Goal: Navigation & Orientation: Find specific page/section

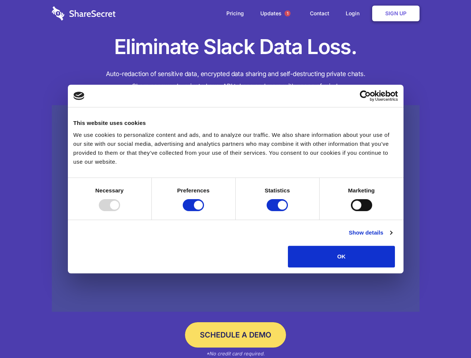
click at [120, 211] on div at bounding box center [109, 205] width 21 height 12
click at [204, 211] on input "Preferences" at bounding box center [193, 205] width 21 height 12
checkbox input "false"
click at [278, 211] on input "Statistics" at bounding box center [276, 205] width 21 height 12
checkbox input "false"
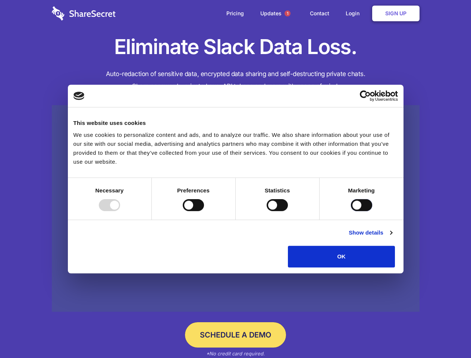
click at [351, 211] on input "Marketing" at bounding box center [361, 205] width 21 height 12
checkbox input "true"
click at [392, 237] on link "Show details" at bounding box center [369, 232] width 43 height 9
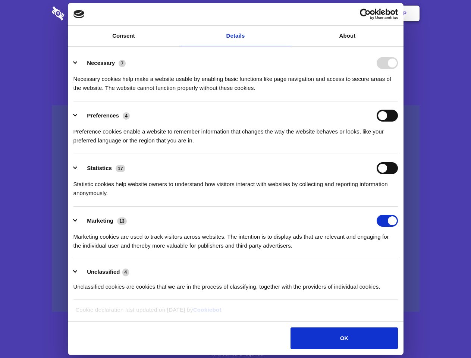
click at [398, 92] on div "Necessary cookies help make a website usable by enabling basic functions like p…" at bounding box center [235, 80] width 324 height 23
click at [287, 13] on span "1" at bounding box center [287, 13] width 6 height 6
